Goal: Navigation & Orientation: Find specific page/section

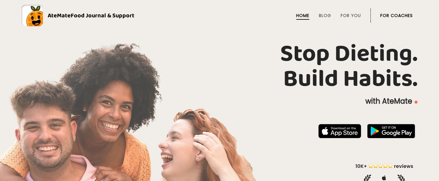
click at [399, 13] on link "For Coaches" at bounding box center [397, 15] width 33 height 5
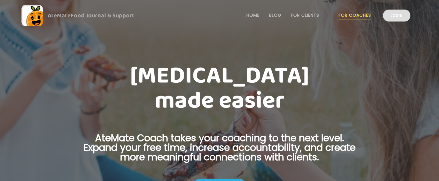
click at [400, 16] on link "Login" at bounding box center [396, 16] width 27 height 12
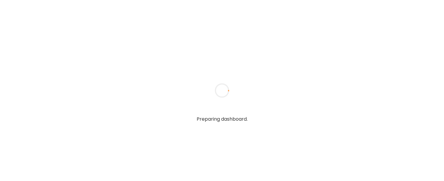
type input "**********"
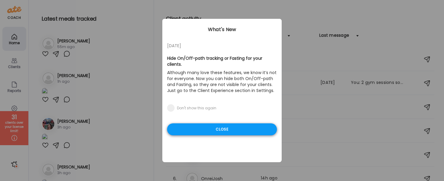
click at [222, 123] on div "Close" at bounding box center [222, 129] width 110 height 12
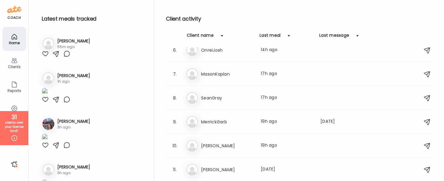
scroll to position [130, 0]
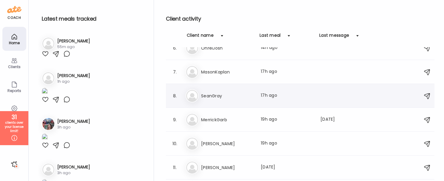
click at [247, 95] on h3 "SeanGray" at bounding box center [227, 95] width 52 height 7
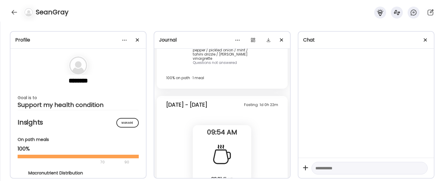
scroll to position [0, 0]
